Goal: Information Seeking & Learning: Check status

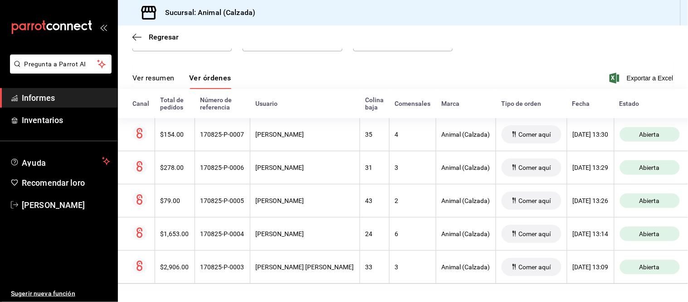
click at [143, 74] on font "Ver resumen" at bounding box center [154, 78] width 42 height 9
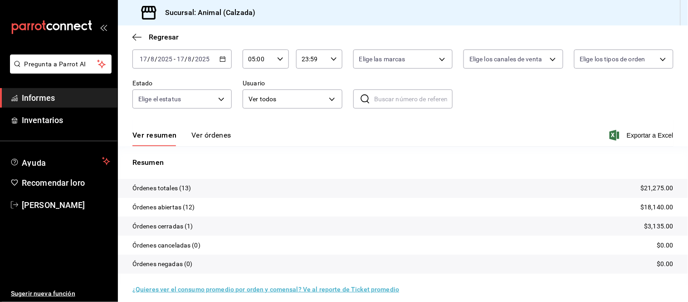
scroll to position [55, 0]
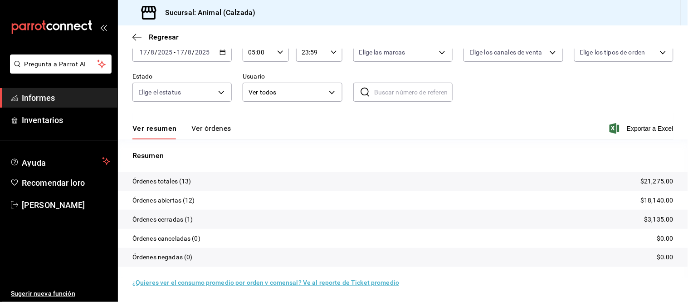
click at [207, 128] on font "Ver órdenes" at bounding box center [211, 128] width 40 height 9
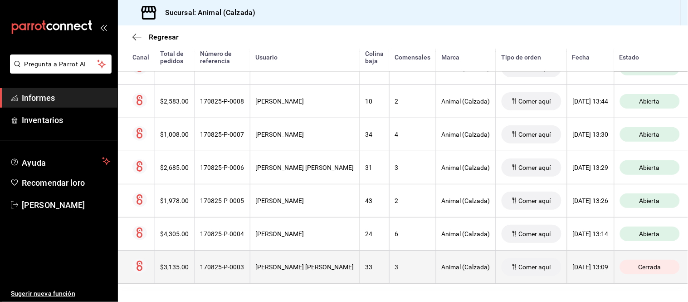
scroll to position [396, 0]
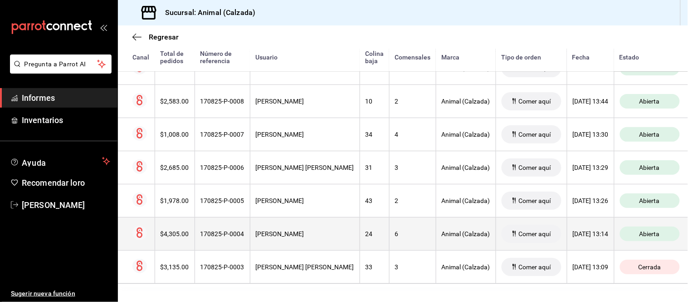
click at [360, 234] on th "24" at bounding box center [374, 233] width 29 height 33
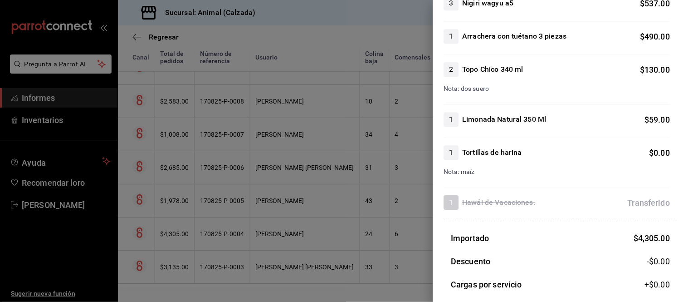
scroll to position [605, 0]
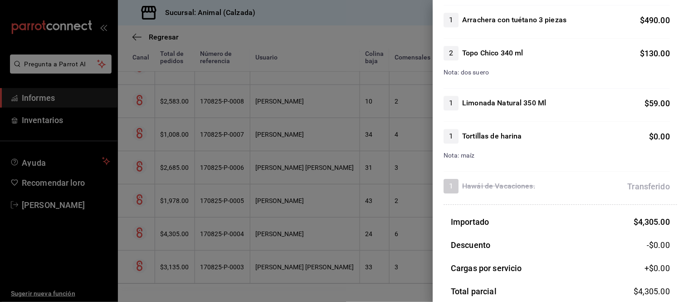
drag, startPoint x: 275, startPoint y: 187, endPoint x: 280, endPoint y: 200, distance: 14.5
click at [279, 198] on div at bounding box center [344, 151] width 688 height 302
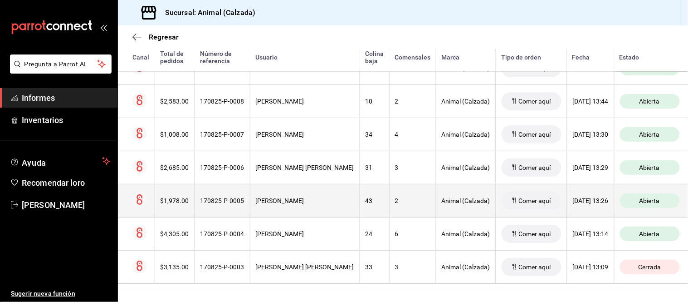
click at [291, 197] on font "[PERSON_NAME]" at bounding box center [280, 200] width 49 height 7
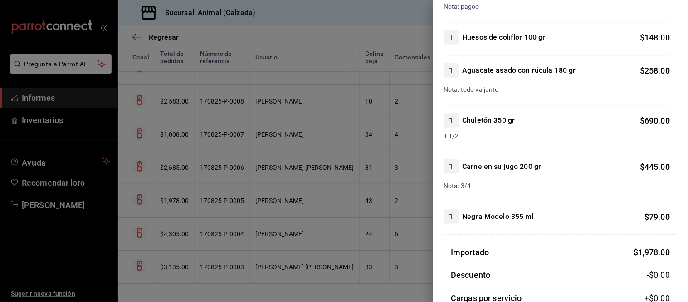
scroll to position [201, 0]
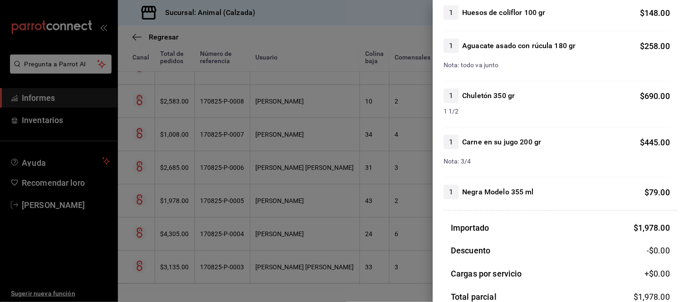
click at [301, 164] on div at bounding box center [344, 151] width 688 height 302
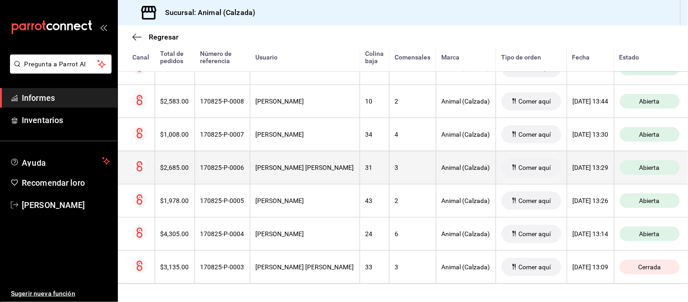
click at [301, 164] on font "[PERSON_NAME] [PERSON_NAME]" at bounding box center [305, 167] width 98 height 7
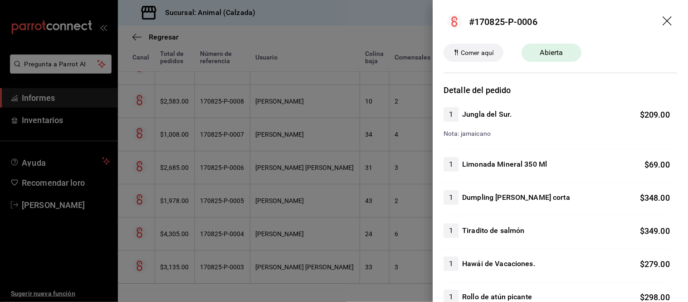
click at [291, 92] on div at bounding box center [344, 151] width 688 height 302
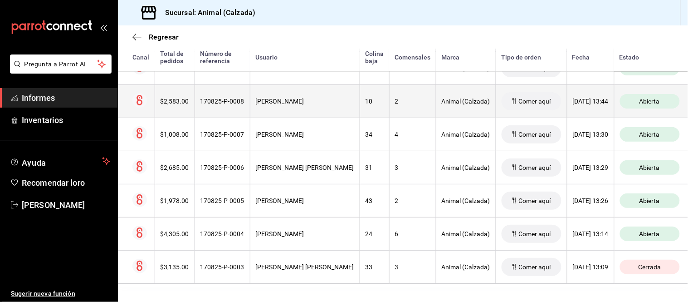
click at [291, 98] on font "[PERSON_NAME]" at bounding box center [280, 101] width 49 height 7
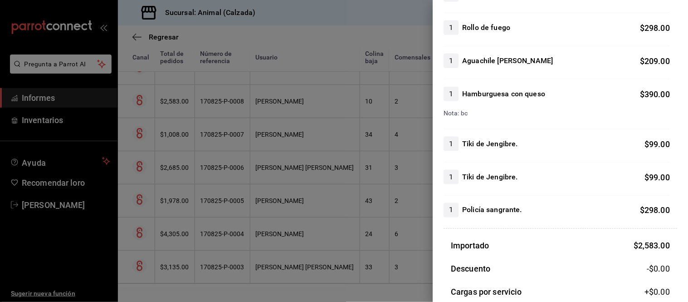
scroll to position [252, 0]
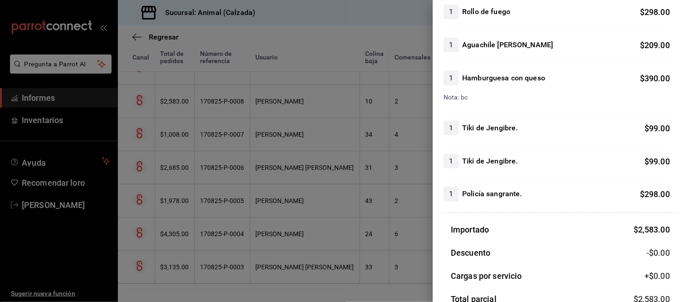
click at [368, 211] on div at bounding box center [344, 151] width 688 height 302
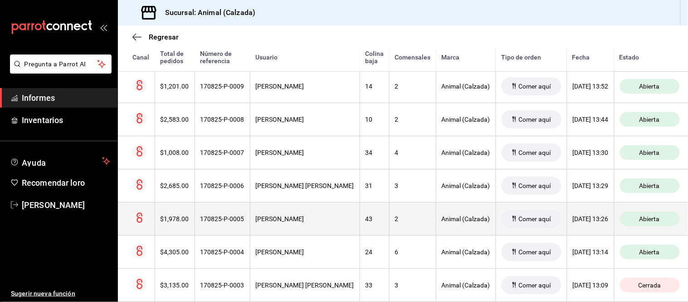
scroll to position [345, 0]
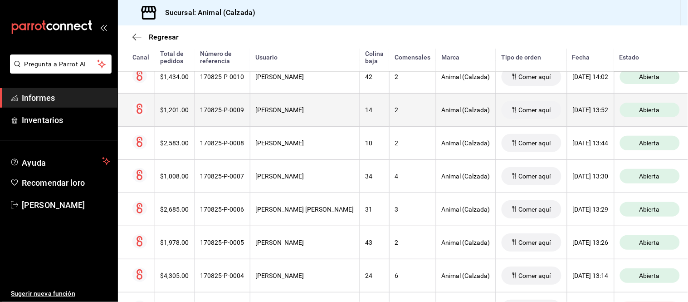
click at [319, 115] on th "[PERSON_NAME]" at bounding box center [305, 109] width 110 height 33
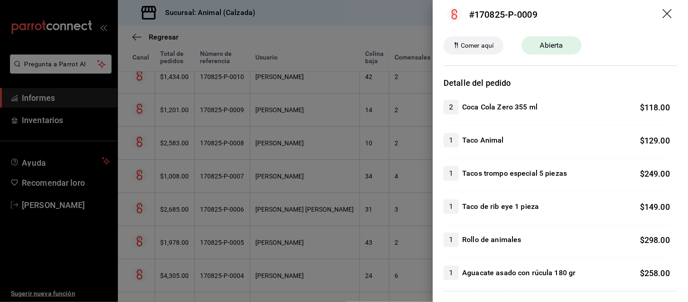
scroll to position [0, 0]
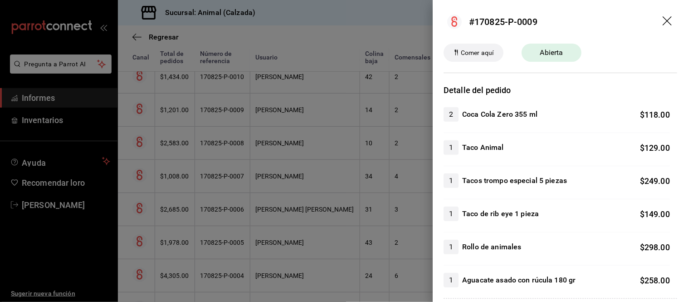
click at [298, 94] on div at bounding box center [344, 151] width 688 height 302
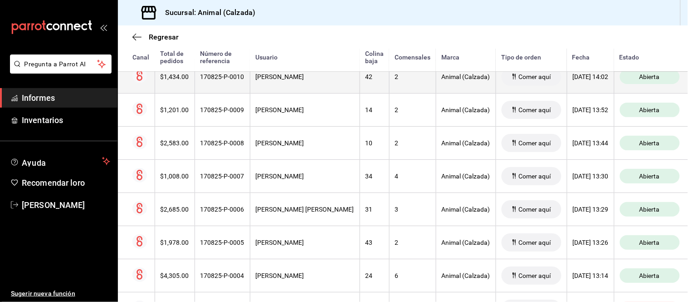
click at [301, 84] on th "[PERSON_NAME]" at bounding box center [305, 76] width 110 height 33
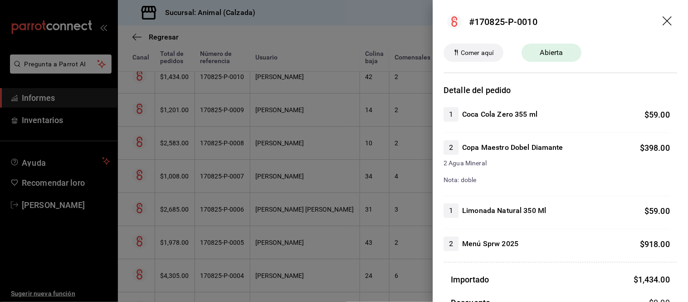
click at [301, 84] on div at bounding box center [344, 151] width 688 height 302
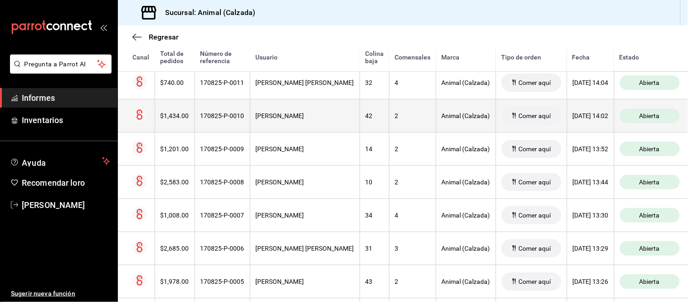
scroll to position [295, 0]
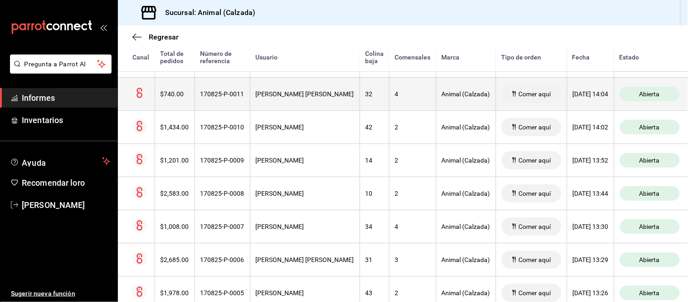
click at [303, 89] on th "[PERSON_NAME] [PERSON_NAME]" at bounding box center [305, 93] width 110 height 33
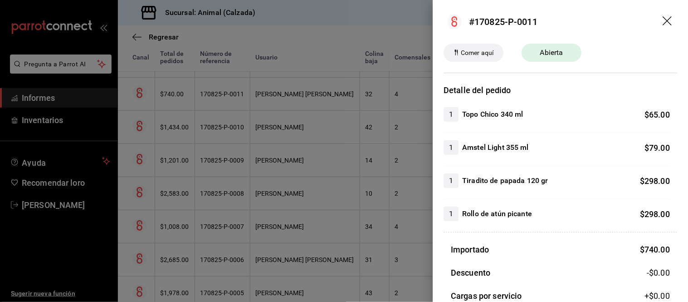
click at [303, 89] on div at bounding box center [344, 151] width 688 height 302
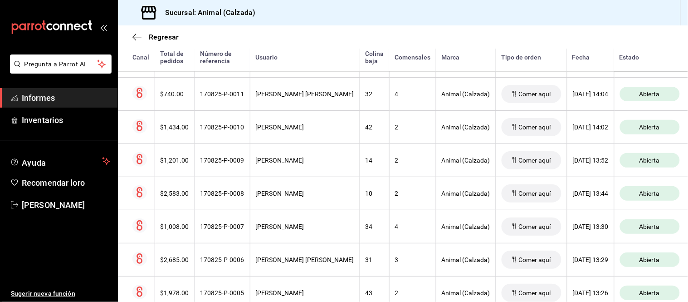
scroll to position [244, 0]
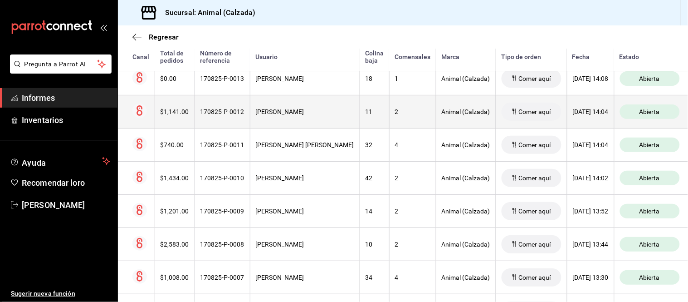
click at [304, 102] on th "[PERSON_NAME]" at bounding box center [305, 111] width 110 height 33
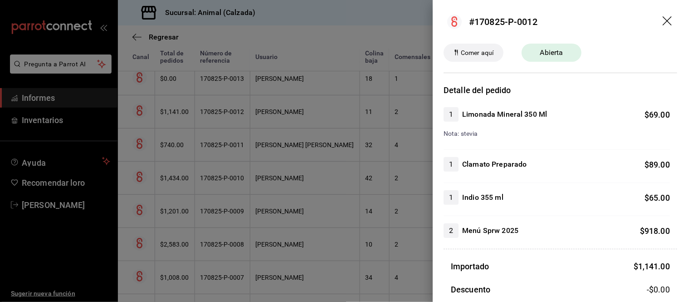
click at [304, 102] on div at bounding box center [344, 151] width 688 height 302
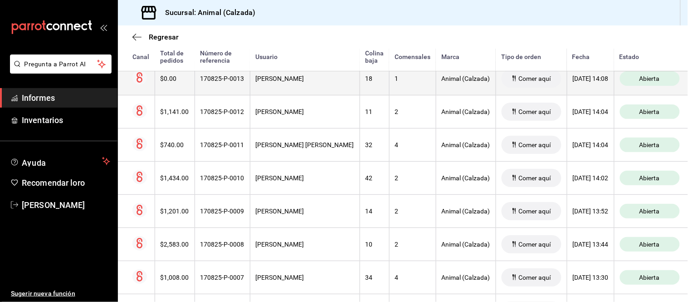
click at [307, 84] on th "[PERSON_NAME]" at bounding box center [305, 78] width 110 height 33
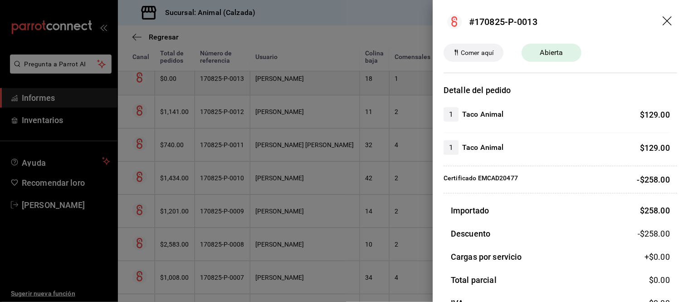
click at [307, 84] on div at bounding box center [344, 151] width 688 height 302
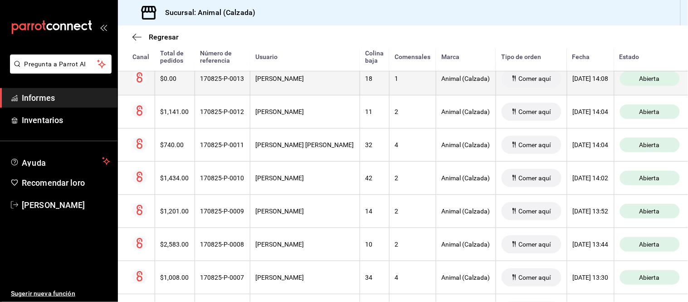
scroll to position [194, 0]
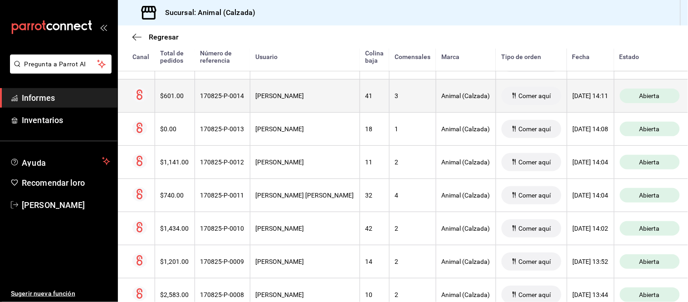
click at [307, 87] on th "[PERSON_NAME]" at bounding box center [305, 95] width 110 height 33
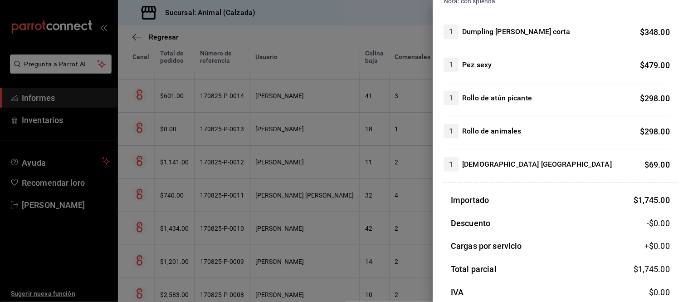
scroll to position [201, 0]
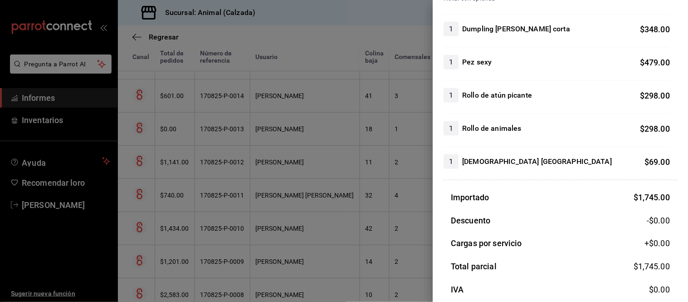
click at [211, 60] on div at bounding box center [344, 151] width 688 height 302
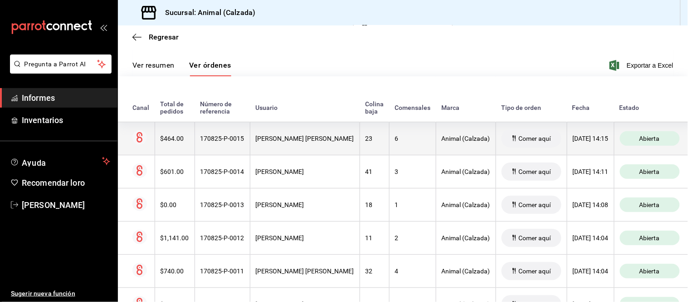
scroll to position [93, 0]
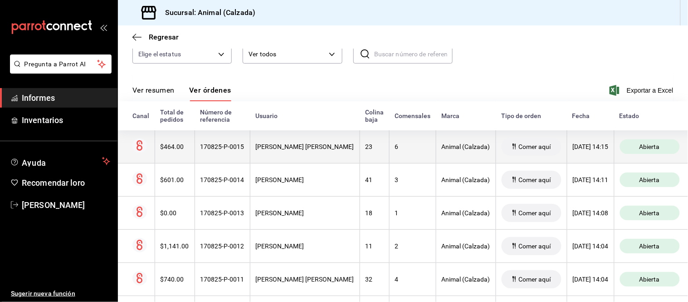
click at [322, 155] on th "[PERSON_NAME] [PERSON_NAME]" at bounding box center [305, 146] width 110 height 33
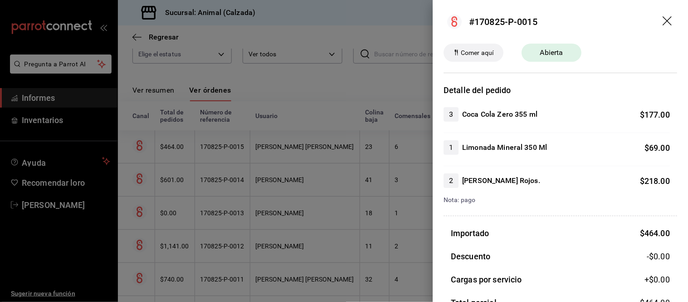
click at [321, 155] on div at bounding box center [344, 151] width 688 height 302
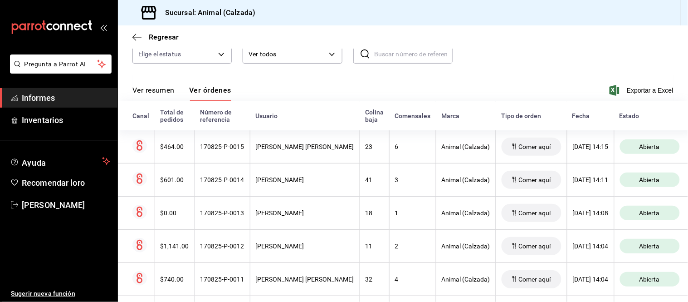
click at [157, 87] on font "Ver resumen" at bounding box center [154, 90] width 42 height 9
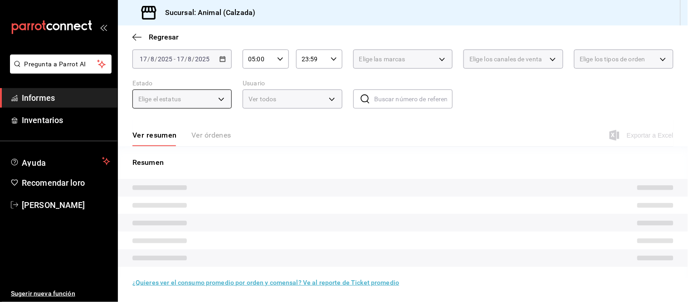
scroll to position [55, 0]
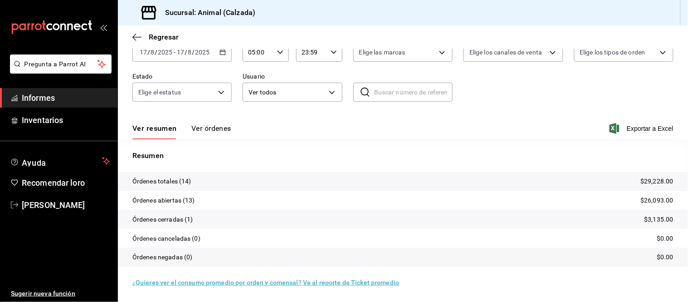
click at [211, 130] on font "Ver órdenes" at bounding box center [211, 128] width 40 height 9
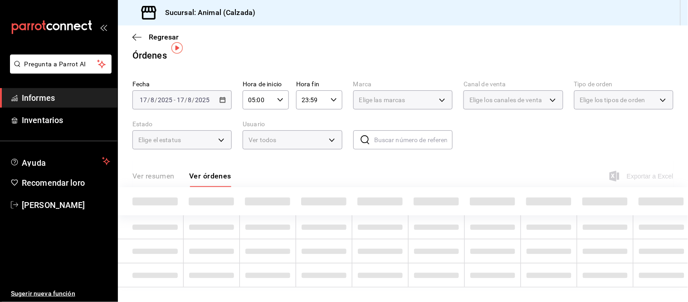
scroll to position [55, 0]
